Goal: Task Accomplishment & Management: Manage account settings

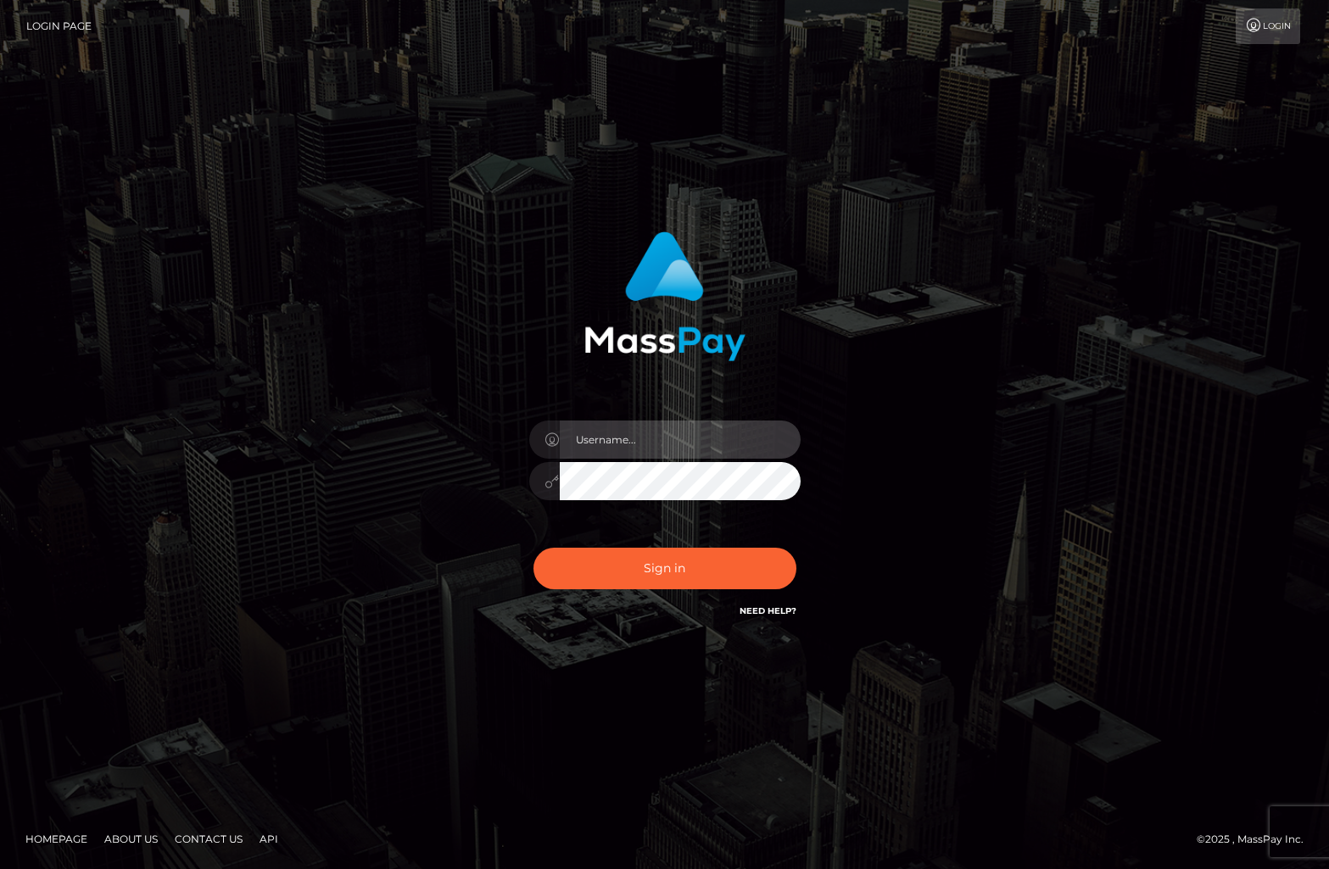
click at [635, 429] on input "text" at bounding box center [680, 440] width 241 height 38
type input "fwoggyholly@gmail.com"
click at [534, 548] on button "Sign in" at bounding box center [665, 569] width 263 height 42
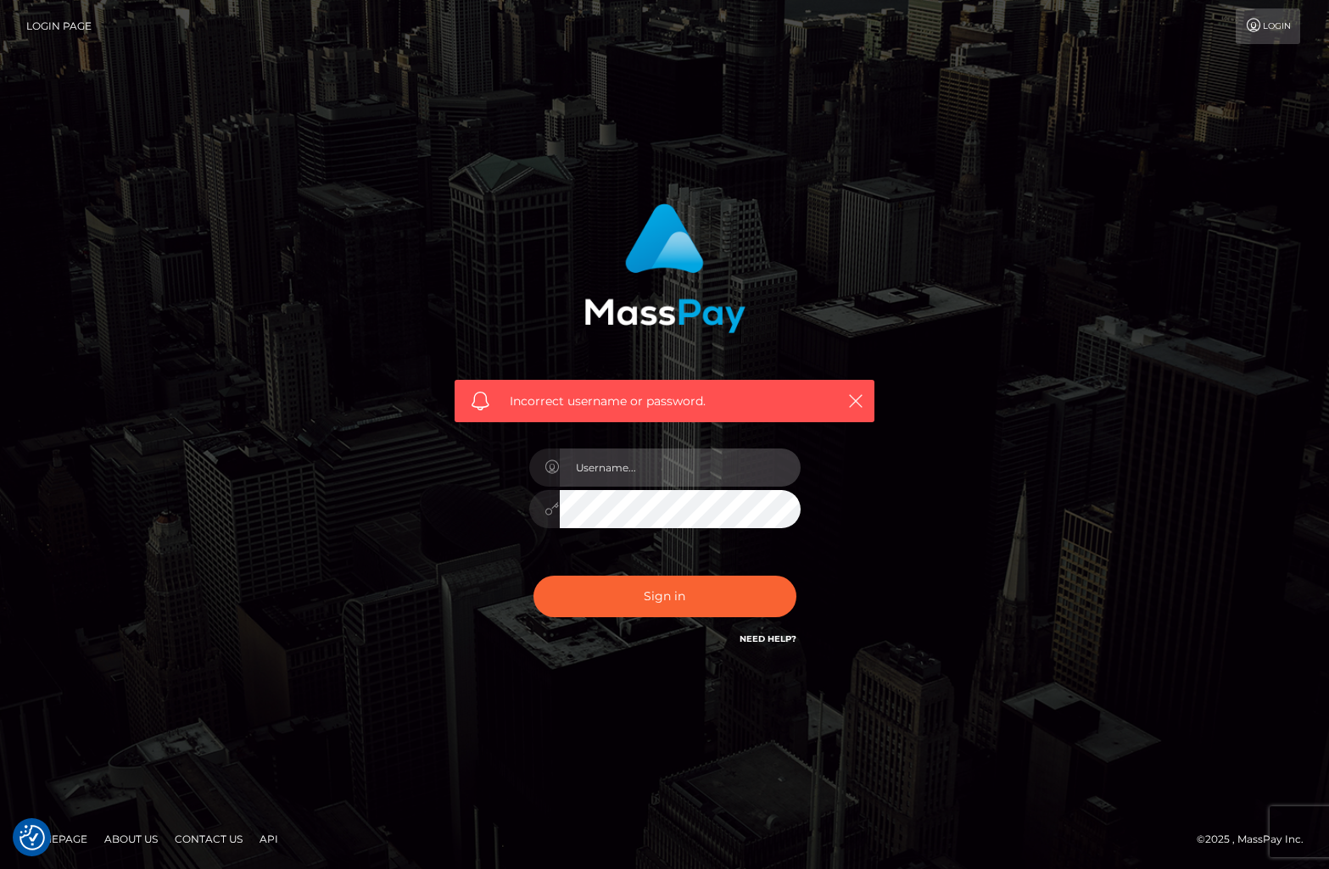
click at [627, 463] on input "text" at bounding box center [680, 468] width 241 height 38
click at [640, 476] on input "text" at bounding box center [680, 468] width 241 height 38
type input "ixholly@gmail.com"
click at [534, 576] on button "Sign in" at bounding box center [665, 597] width 263 height 42
click at [620, 469] on input "text" at bounding box center [680, 468] width 241 height 38
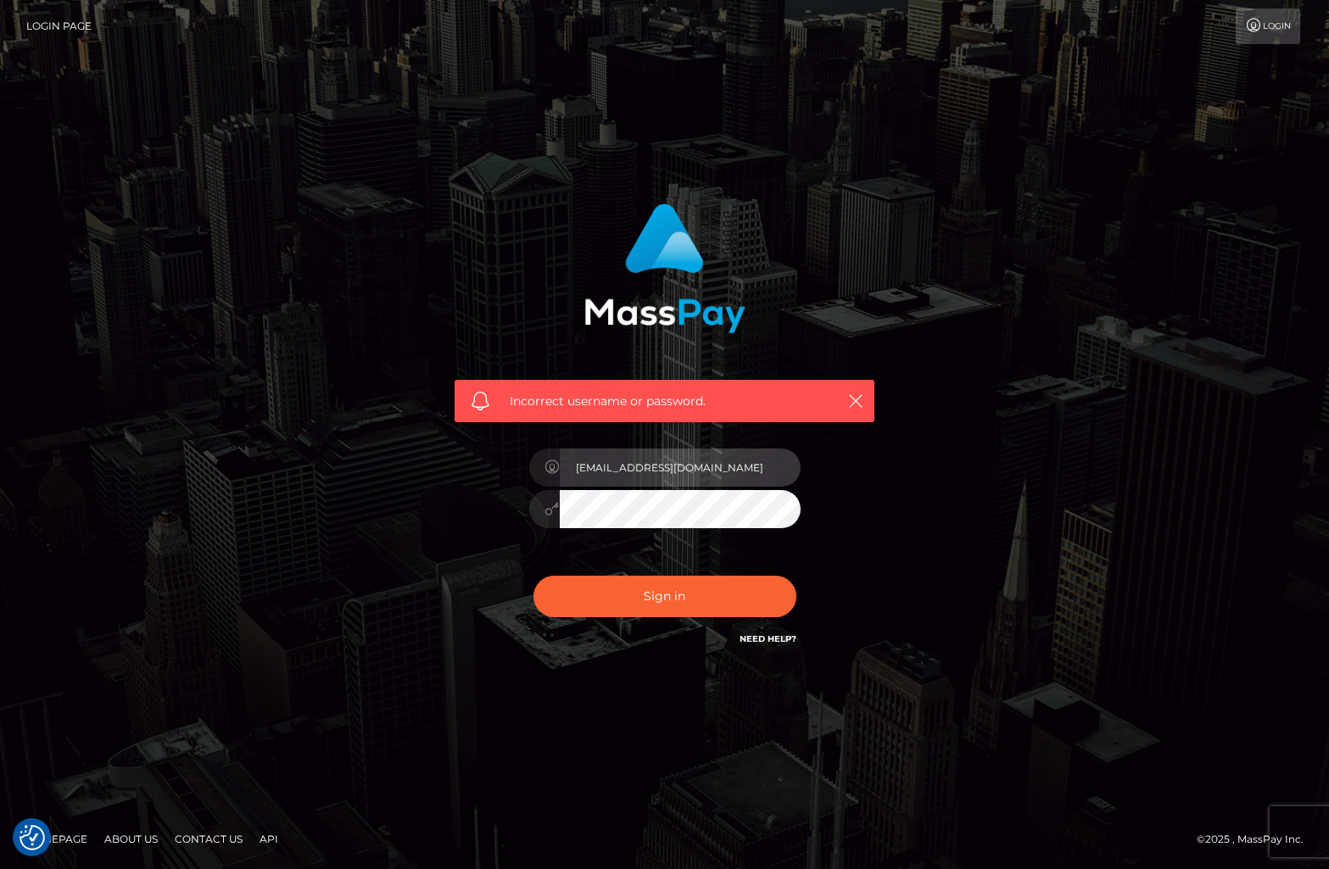
type input "ixholly@gmail.com"
click at [534, 576] on button "Sign in" at bounding box center [665, 597] width 263 height 42
click at [1270, 40] on link "Login" at bounding box center [1268, 26] width 64 height 36
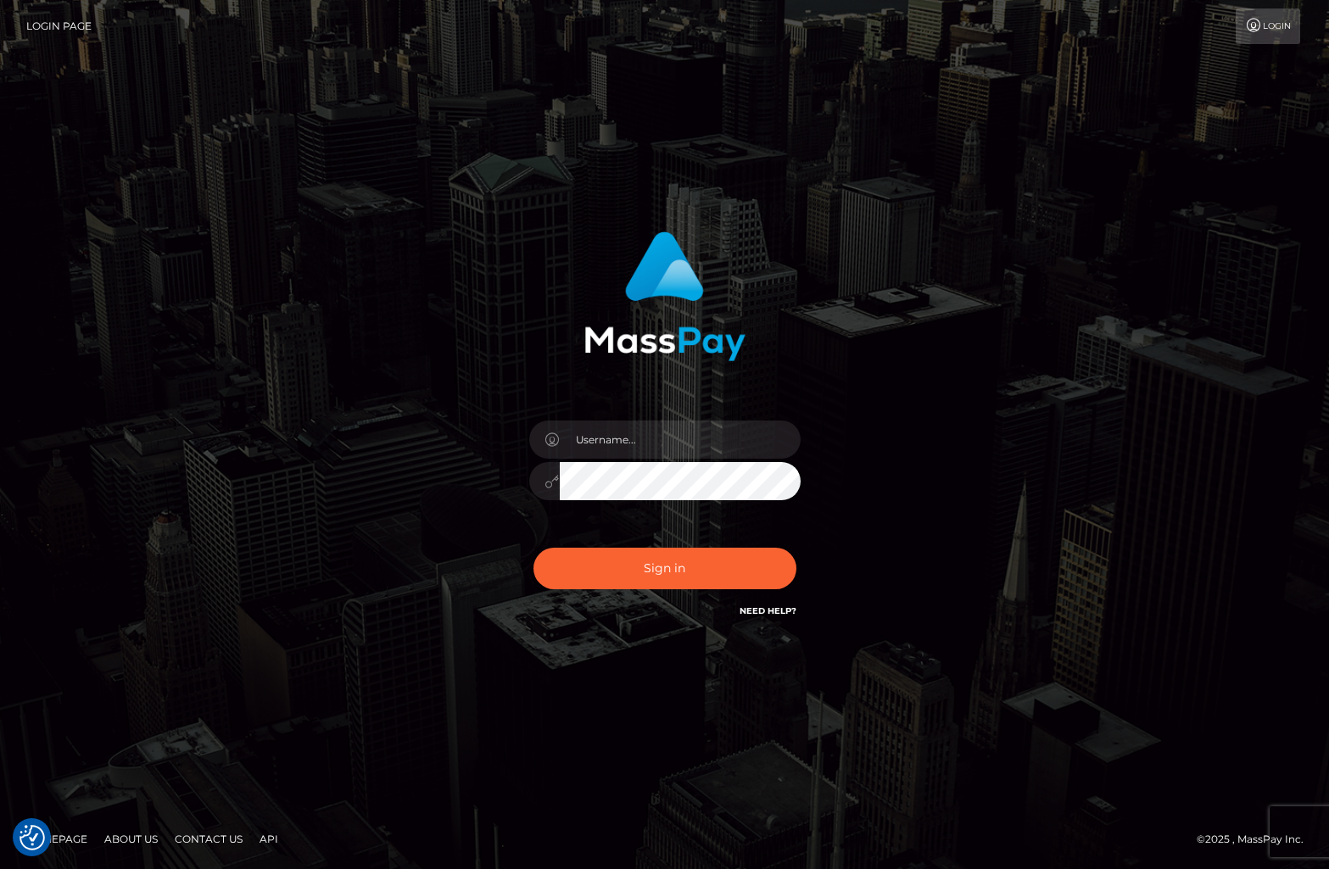
click at [773, 614] on link "Need Help?" at bounding box center [768, 611] width 57 height 11
click at [770, 610] on link "Need Help?" at bounding box center [768, 611] width 57 height 11
click at [782, 610] on link "Need Help?" at bounding box center [768, 611] width 57 height 11
drag, startPoint x: 700, startPoint y: 572, endPoint x: 466, endPoint y: 612, distance: 237.6
click at [470, 612] on div "Sign in" at bounding box center [664, 426] width 445 height 415
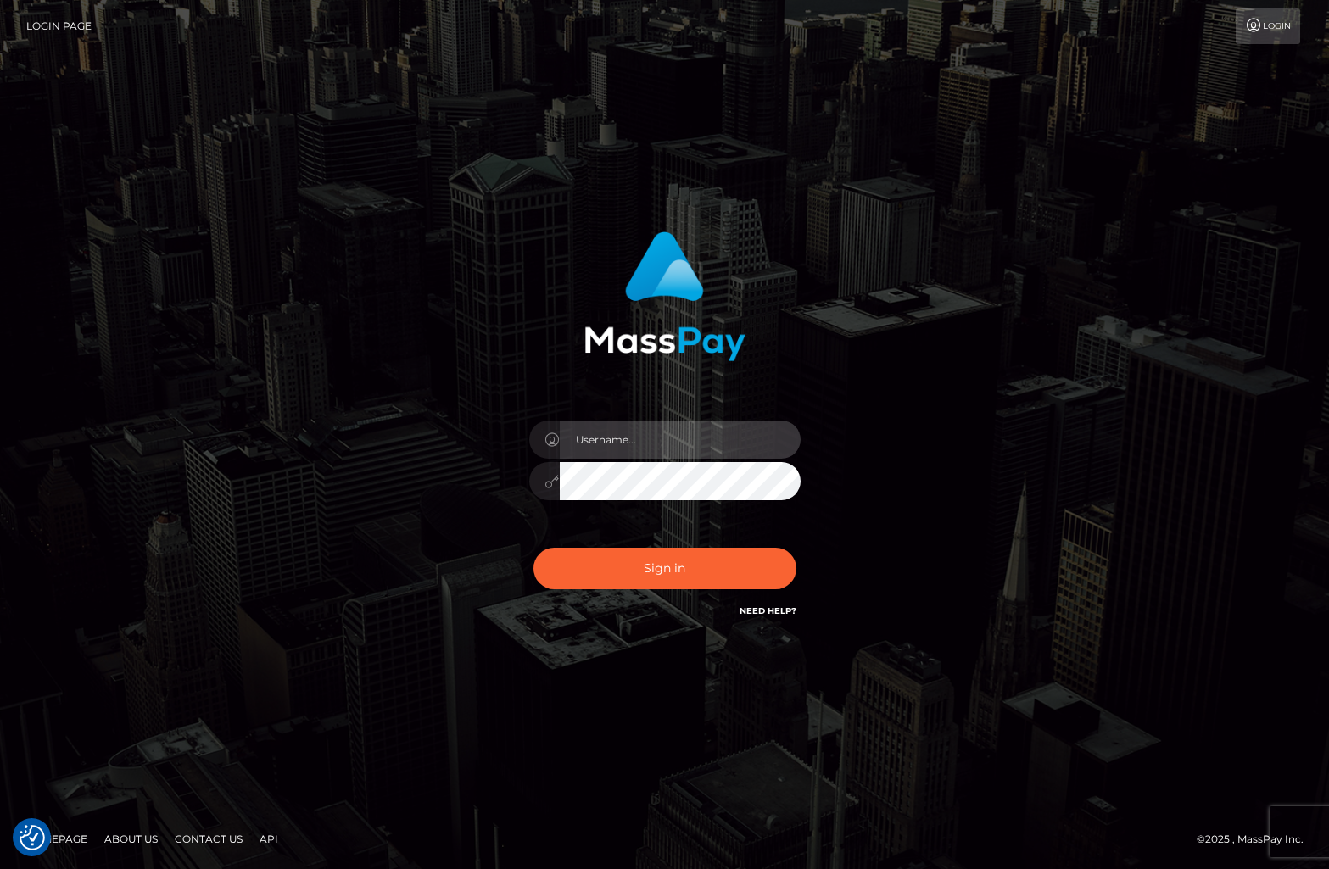
click at [628, 449] on input "text" at bounding box center [680, 440] width 241 height 38
click at [666, 320] on img at bounding box center [664, 297] width 161 height 130
click at [655, 278] on img at bounding box center [664, 297] width 161 height 130
click at [1273, 37] on link "Login" at bounding box center [1268, 26] width 64 height 36
